Goal: Find specific page/section: Find specific page/section

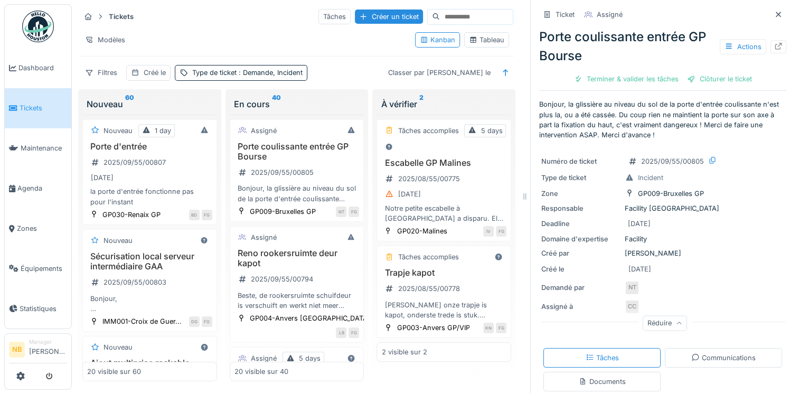
scroll to position [72, 0]
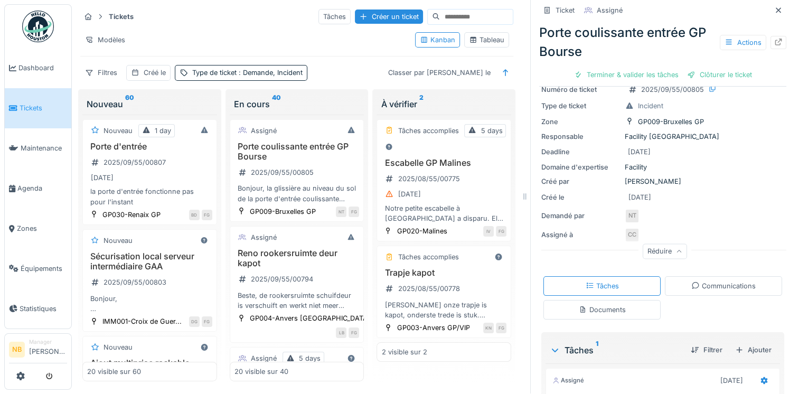
click at [188, 16] on div "Tickets Tâches Créer un ticket" at bounding box center [296, 16] width 433 height 17
click at [519, 113] on div at bounding box center [524, 196] width 11 height 394
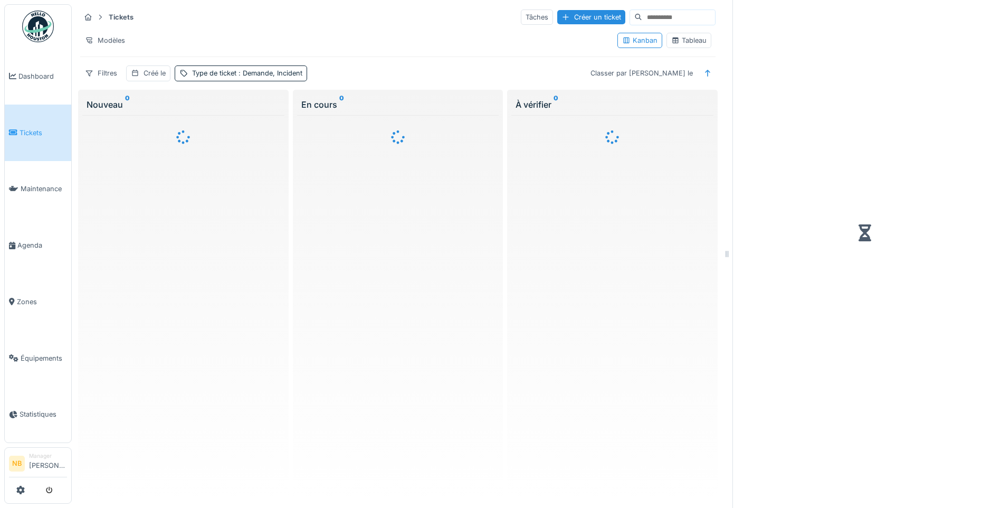
scroll to position [8, 0]
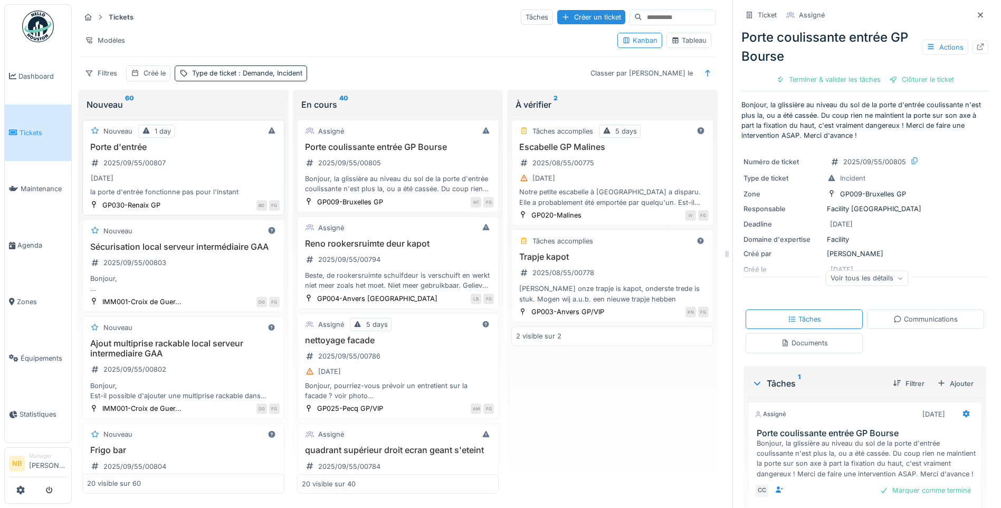
click at [226, 156] on div "Porte d'entrée 2025/09/55/00807 03/09/2025 la porte d'entrée fonctionne pas pou…" at bounding box center [183, 169] width 193 height 55
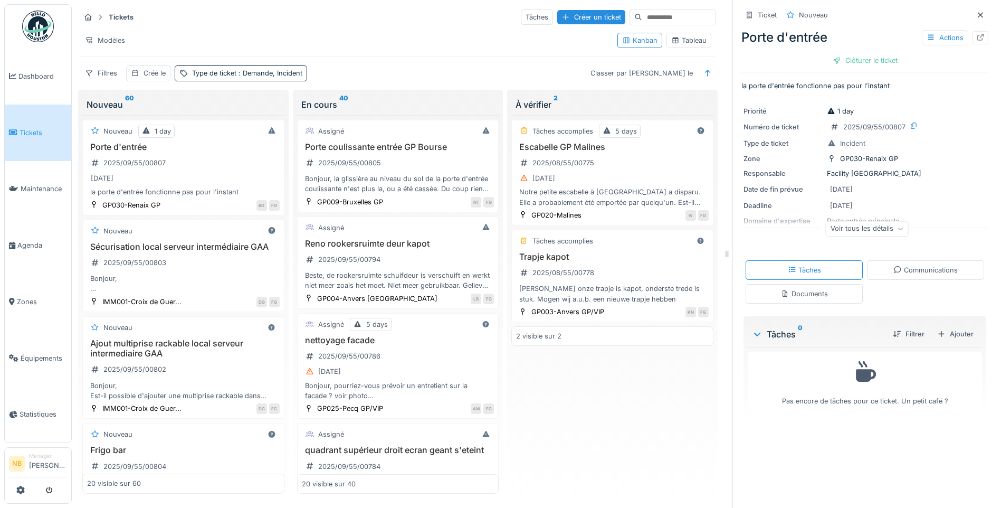
click at [921, 265] on div "Communications" at bounding box center [926, 270] width 64 height 10
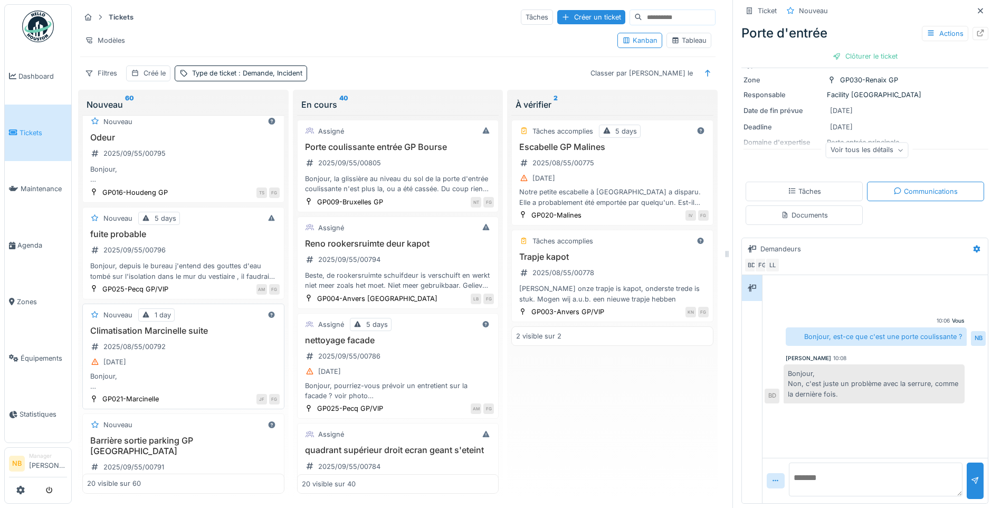
scroll to position [739, 0]
